Goal: Find specific page/section: Find specific page/section

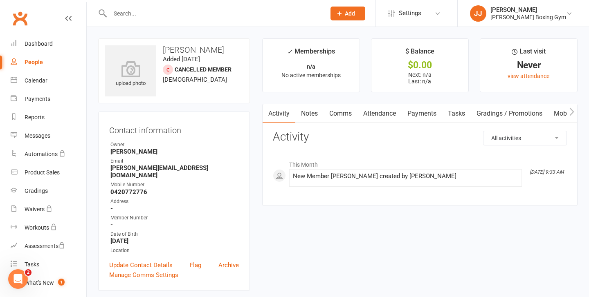
click at [126, 7] on div at bounding box center [209, 13] width 222 height 27
click at [129, 14] on input "text" at bounding box center [214, 13] width 212 height 11
type input "[PERSON_NAME]"
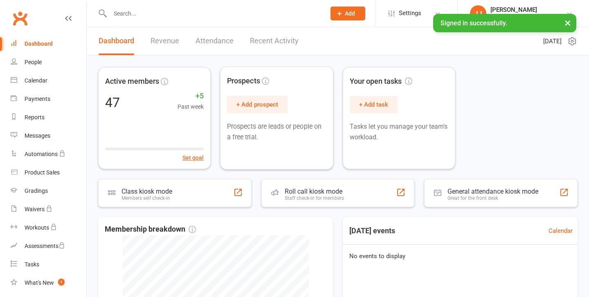
click at [190, 9] on input "text" at bounding box center [214, 13] width 212 height 11
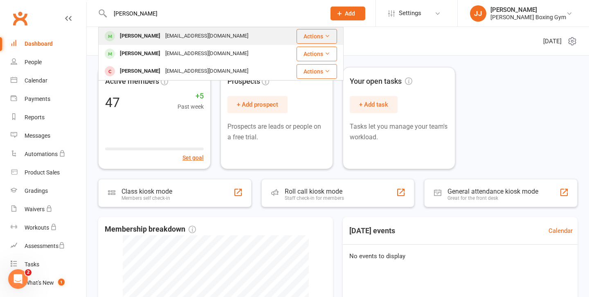
type input "[PERSON_NAME]"
click at [189, 39] on div "[EMAIL_ADDRESS][DOMAIN_NAME]" at bounding box center [207, 36] width 88 height 12
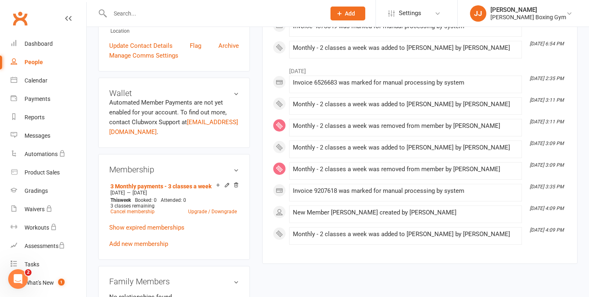
scroll to position [234, 0]
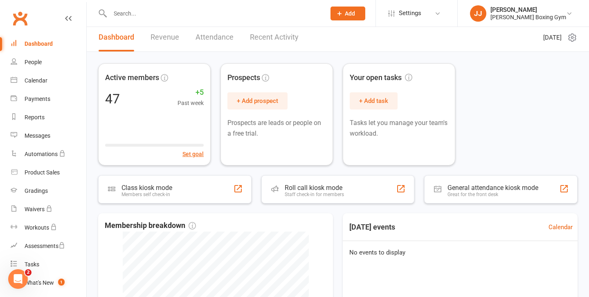
scroll to position [6, 0]
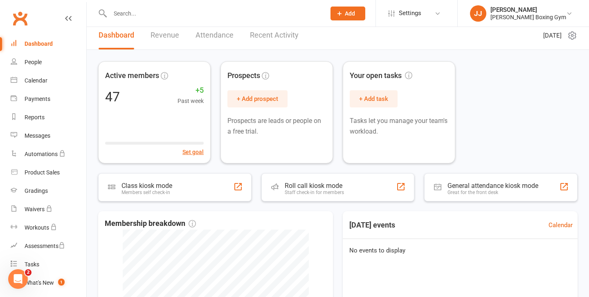
click at [121, 17] on input "text" at bounding box center [214, 13] width 212 height 11
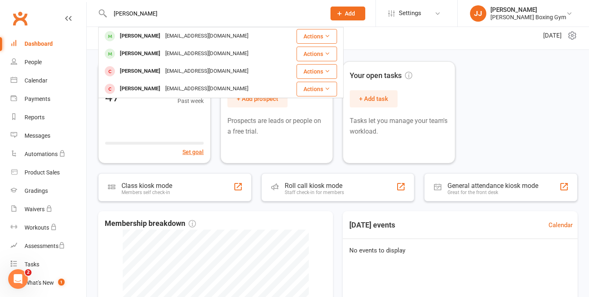
type input "[PERSON_NAME]"
click at [128, 40] on div "[PERSON_NAME]" at bounding box center [139, 36] width 45 height 12
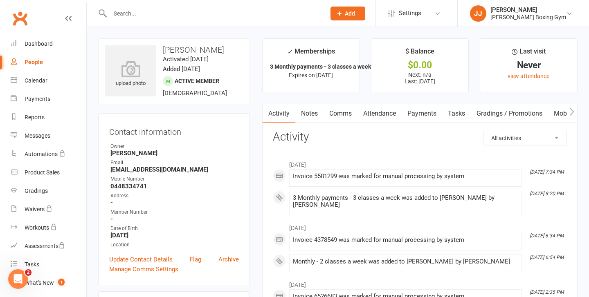
click at [136, 10] on input "text" at bounding box center [214, 13] width 212 height 11
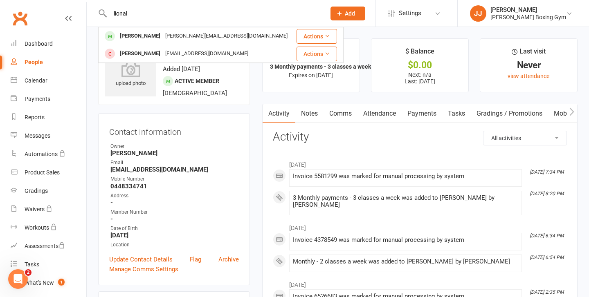
type input "lional"
click at [129, 27] on div "[PERSON_NAME] [PERSON_NAME][EMAIL_ADDRESS][DOMAIN_NAME] Actions [PERSON_NAME] […" at bounding box center [220, 45] width 245 height 36
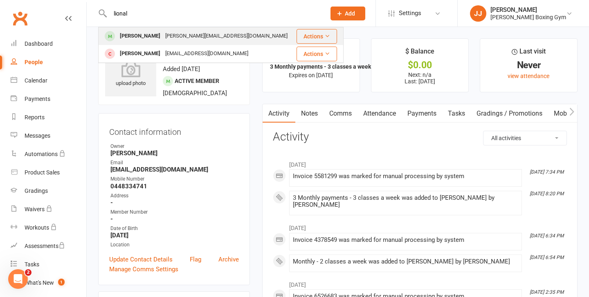
click at [130, 37] on div "[PERSON_NAME]" at bounding box center [139, 36] width 45 height 12
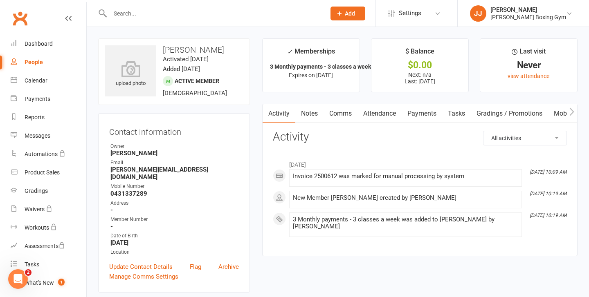
click at [151, 16] on input "text" at bounding box center [214, 13] width 212 height 11
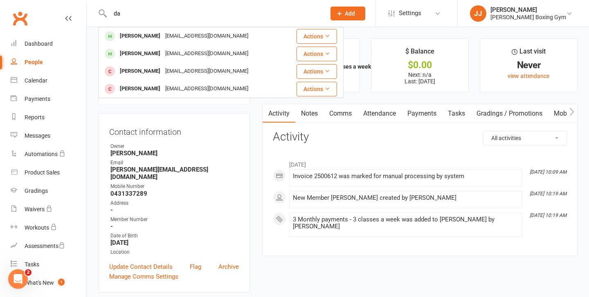
type input "d"
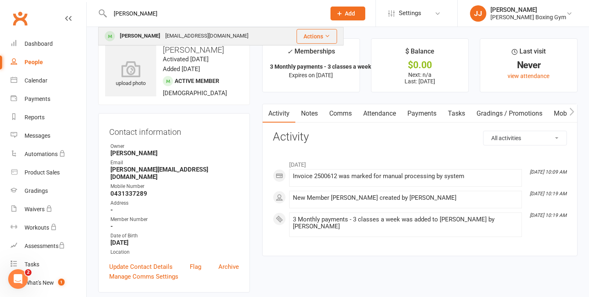
type input "[PERSON_NAME]"
click at [180, 30] on div "[PERSON_NAME] [EMAIL_ADDRESS][DOMAIN_NAME]" at bounding box center [192, 36] width 187 height 17
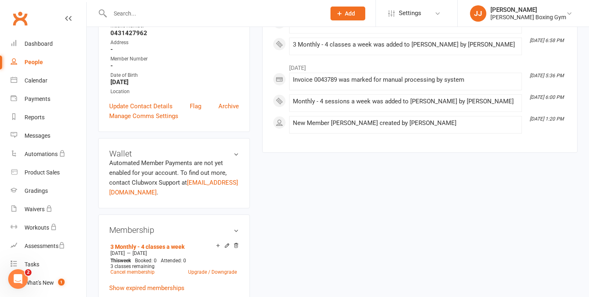
scroll to position [162, 0]
